Goal: Task Accomplishment & Management: Use online tool/utility

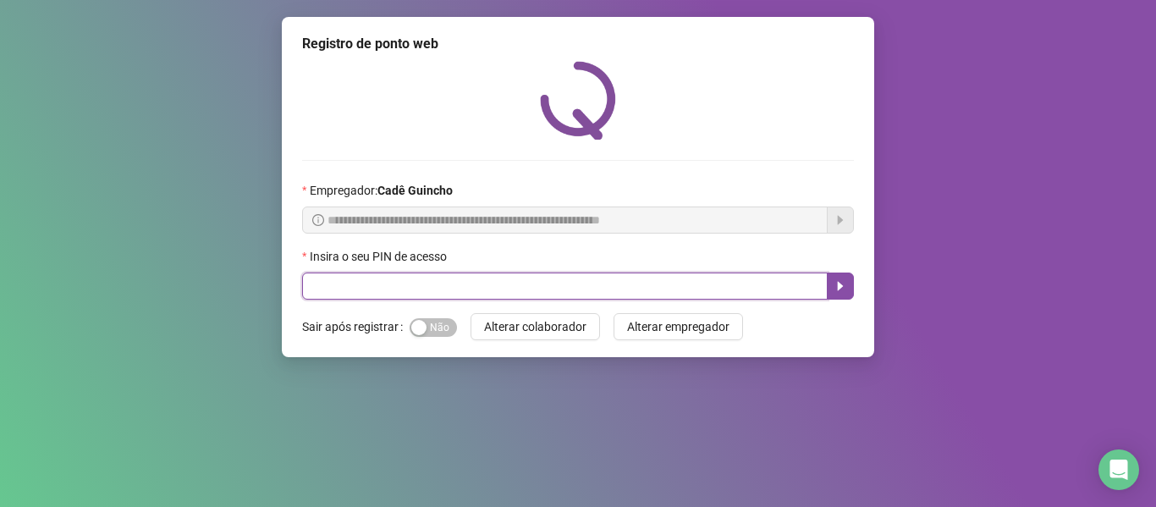
click at [513, 287] on input "text" at bounding box center [565, 286] width 526 height 27
type input "*****"
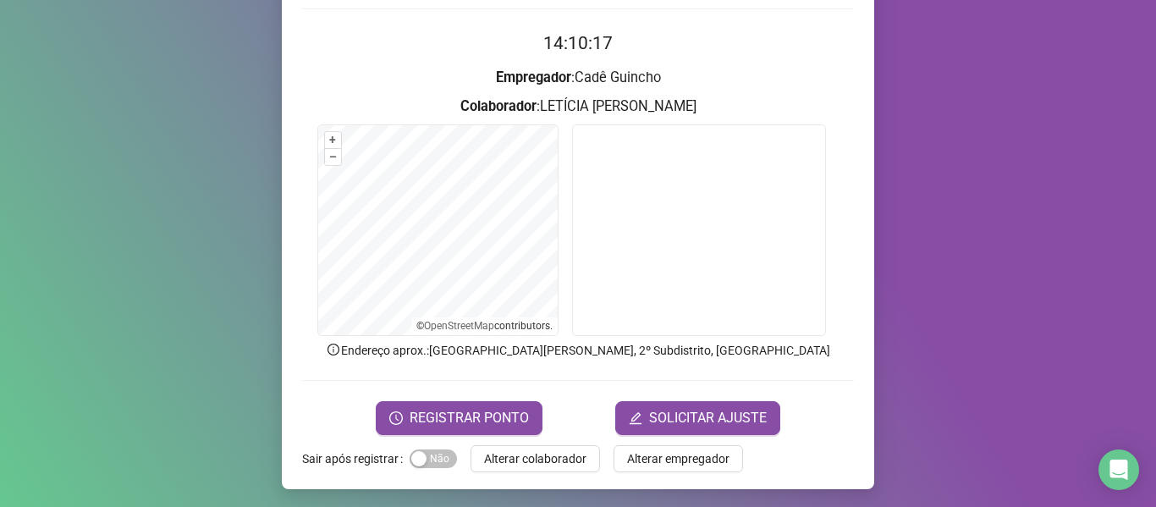
scroll to position [154, 0]
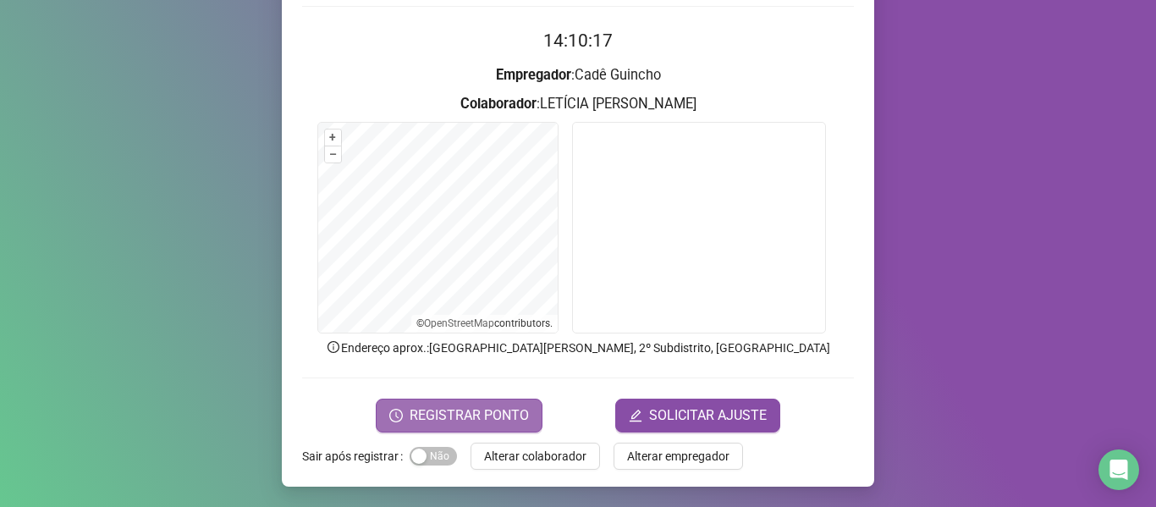
click at [475, 421] on span "REGISTRAR PONTO" at bounding box center [469, 415] width 119 height 20
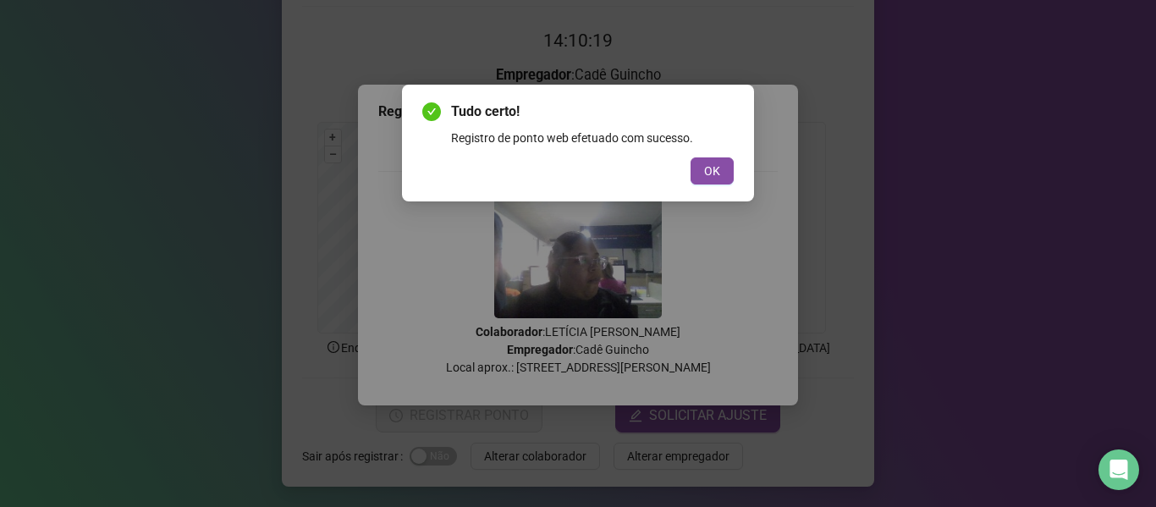
click at [699, 185] on div "Tudo certo! Registro de ponto web efetuado com sucesso. OK" at bounding box center [578, 143] width 352 height 117
drag, startPoint x: 673, startPoint y: 185, endPoint x: 687, endPoint y: 173, distance: 18.6
click at [678, 180] on div "Tudo certo! Registro de ponto web efetuado com sucesso. OK" at bounding box center [578, 143] width 352 height 117
click at [701, 169] on button "OK" at bounding box center [712, 170] width 43 height 27
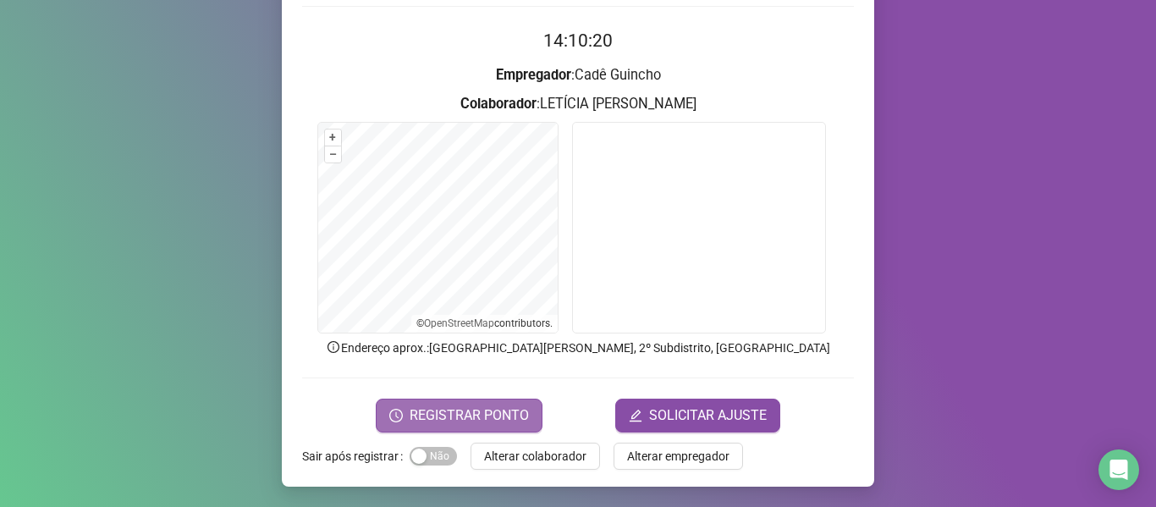
click at [491, 408] on span "REGISTRAR PONTO" at bounding box center [469, 415] width 119 height 20
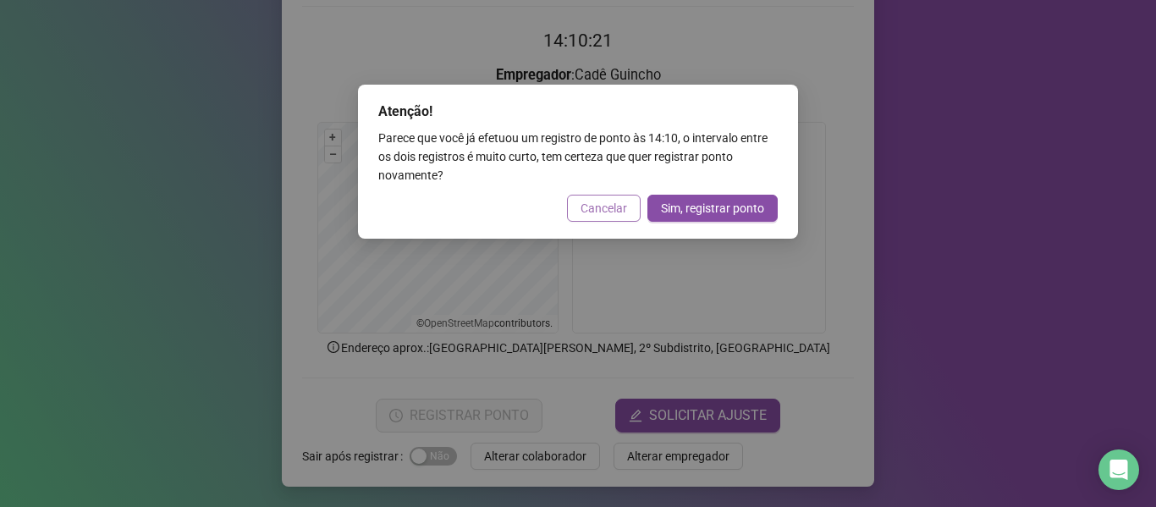
click at [597, 201] on span "Cancelar" at bounding box center [604, 208] width 47 height 19
